Goal: Task Accomplishment & Management: Manage account settings

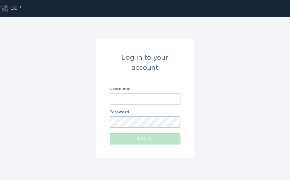
paste input "[EMAIL_ADDRESS][DOMAIN_NAME]"
type input "[EMAIL_ADDRESS][DOMAIN_NAME]"
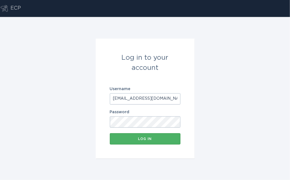
click at [127, 145] on form "Log in to your account Username [EMAIL_ADDRESS][DOMAIN_NAME] Password Log in" at bounding box center [145, 99] width 99 height 120
click at [127, 143] on button "Log in" at bounding box center [145, 138] width 70 height 11
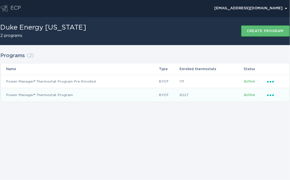
click at [270, 96] on icon "Ellipsis" at bounding box center [271, 94] width 8 height 5
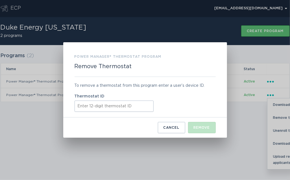
paste input "531669536066"
type input "531669536066"
click at [205, 128] on div "Remove" at bounding box center [201, 127] width 16 height 3
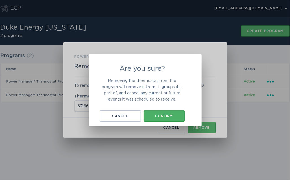
click at [169, 115] on div "Confirm" at bounding box center [163, 115] width 35 height 3
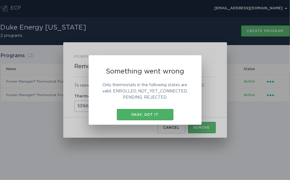
click at [162, 116] on div "Okay, got it" at bounding box center [145, 114] width 51 height 3
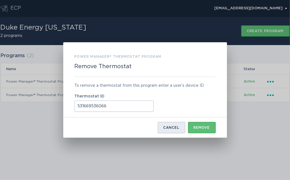
click at [164, 128] on div "Cancel" at bounding box center [171, 127] width 16 height 3
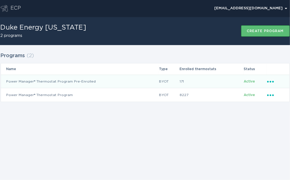
click at [271, 82] on icon "Ellipsis" at bounding box center [271, 80] width 8 height 5
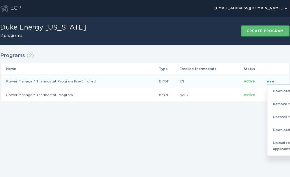
click at [271, 81] on icon "Ellipsis" at bounding box center [271, 80] width 8 height 5
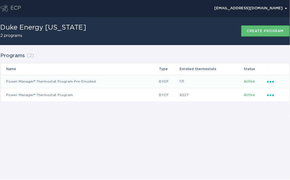
click at [271, 81] on icon "Ellipsis" at bounding box center [271, 80] width 8 height 5
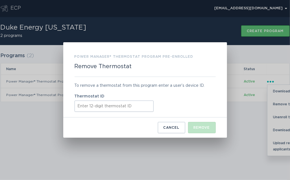
paste input "531669536066"
type input "531669536066"
click at [204, 126] on button "Remove" at bounding box center [202, 127] width 28 height 11
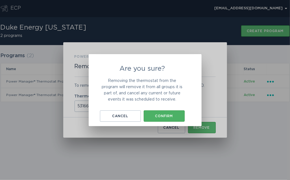
click at [175, 114] on div "Confirm" at bounding box center [163, 115] width 35 height 3
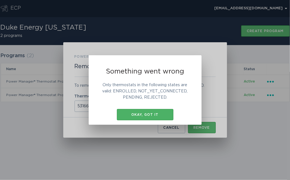
click at [161, 118] on button "Okay, got it" at bounding box center [145, 114] width 56 height 11
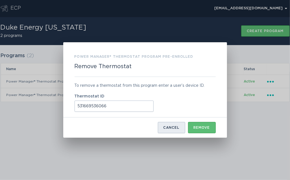
click at [176, 127] on div "Cancel" at bounding box center [171, 127] width 16 height 3
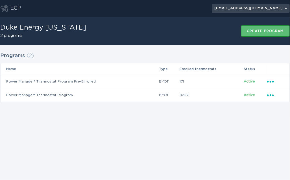
click at [284, 11] on button "[EMAIL_ADDRESS][DOMAIN_NAME] Chevron" at bounding box center [251, 8] width 78 height 8
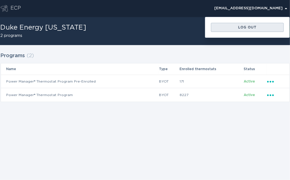
click at [238, 30] on button "Log out" at bounding box center [247, 27] width 73 height 9
